Goal: Download file/media

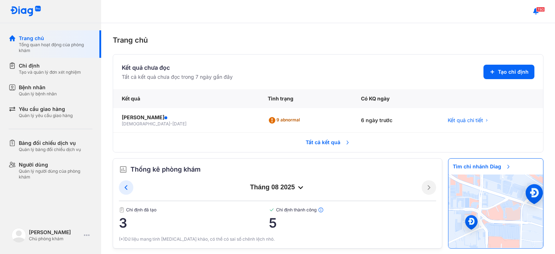
click at [42, 198] on div "Trang chủ Tổng quan hoạt động của phòng khám Chỉ định Tạo và quản lý đơn xét ng…" at bounding box center [50, 127] width 101 height 254
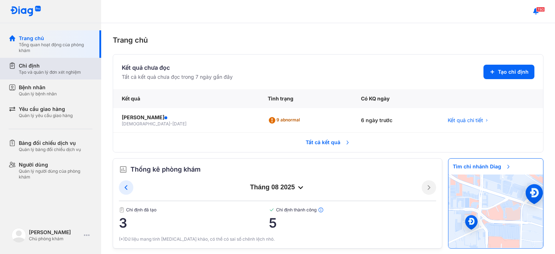
click at [51, 69] on div "Chỉ định" at bounding box center [50, 65] width 62 height 7
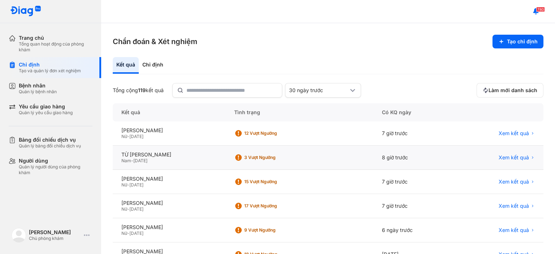
click at [147, 160] on span "29/11/1959" at bounding box center [140, 160] width 14 height 5
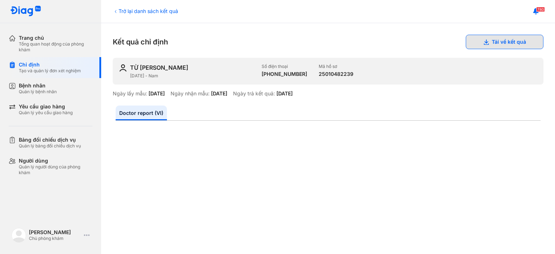
click at [506, 43] on button "Tải về kết quả" at bounding box center [504, 42] width 78 height 14
